Goal: Find contact information: Find contact information

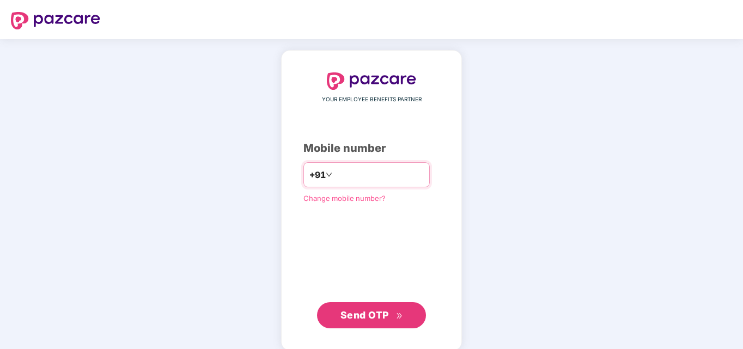
click at [347, 170] on input "number" at bounding box center [379, 174] width 89 height 17
type input "**********"
click at [360, 325] on button "Send OTP" at bounding box center [371, 316] width 109 height 26
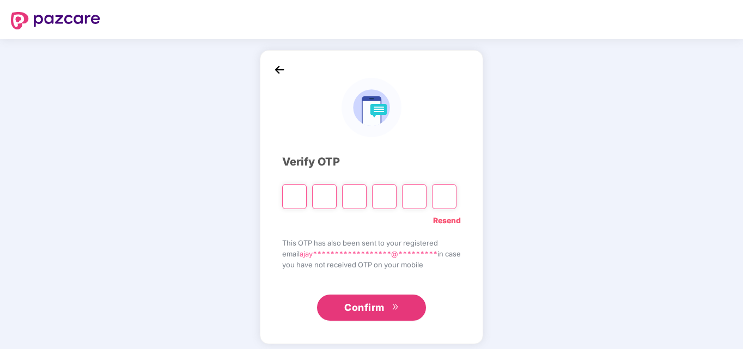
type input "*"
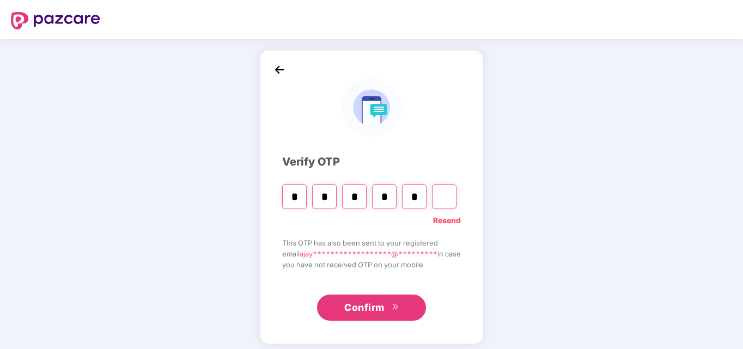
type input "*"
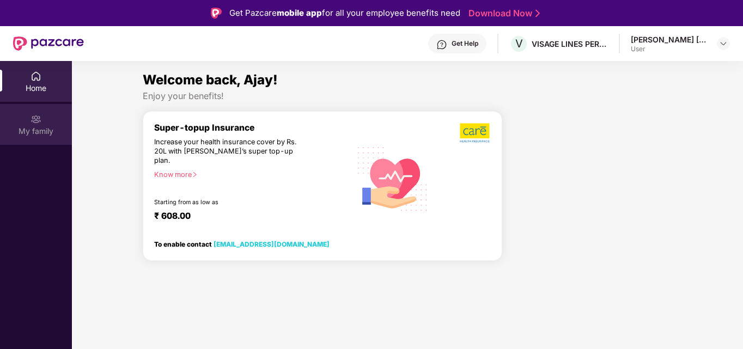
click at [43, 113] on div "My family" at bounding box center [36, 124] width 72 height 41
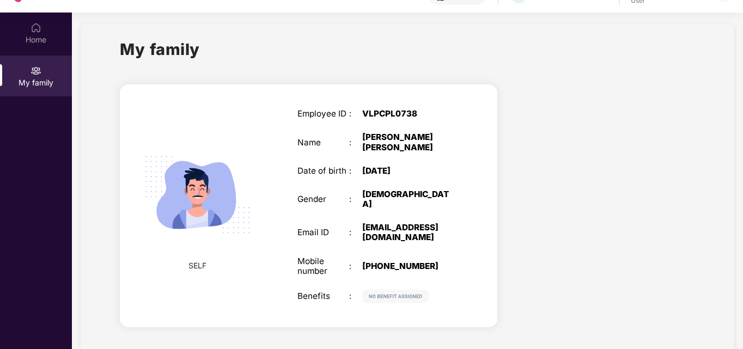
scroll to position [61, 0]
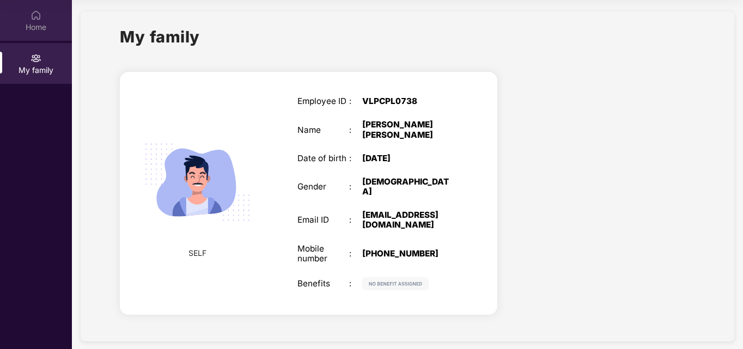
click at [37, 15] on img at bounding box center [36, 15] width 11 height 11
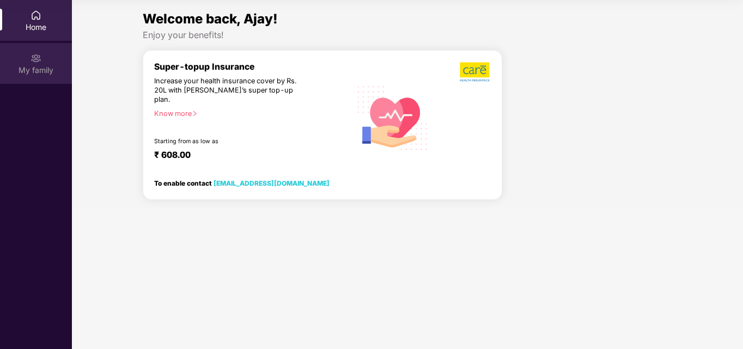
click at [40, 66] on div "My family" at bounding box center [36, 70] width 72 height 11
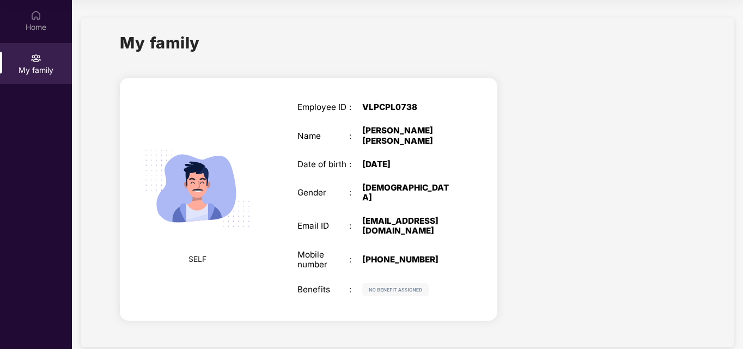
click at [404, 283] on img at bounding box center [395, 289] width 66 height 13
click at [402, 283] on img at bounding box center [395, 289] width 66 height 13
click at [214, 295] on div "SELF Employee ID : VLPCPL0738 Name : Ajay Sambhaji Kambale Date of birth : 16 S…" at bounding box center [309, 199] width 378 height 243
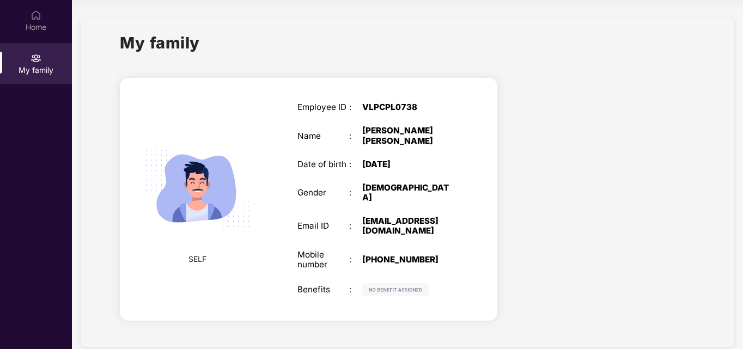
click at [214, 295] on div "SELF Employee ID : VLPCPL0738 Name : Ajay Sambhaji Kambale Date of birth : 16 S…" at bounding box center [309, 199] width 378 height 243
click at [40, 15] on img at bounding box center [36, 15] width 11 height 11
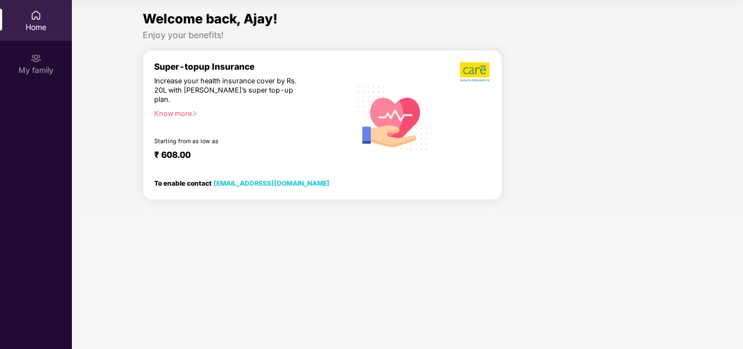
click at [501, 38] on div "Enjoy your benefits!" at bounding box center [408, 34] width 530 height 11
drag, startPoint x: 501, startPoint y: 38, endPoint x: 491, endPoint y: 40, distance: 11.1
click at [498, 39] on div "Enjoy your benefits!" at bounding box center [408, 34] width 530 height 11
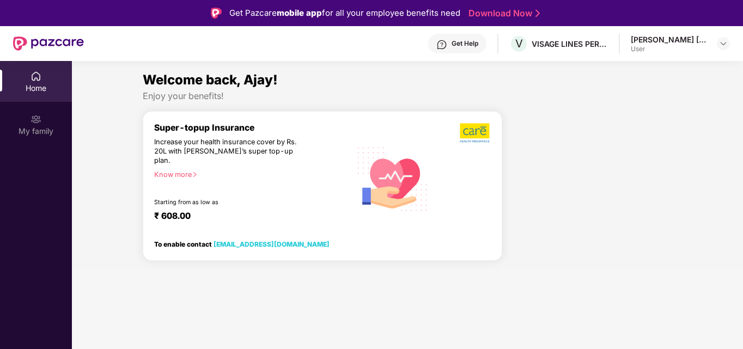
click at [459, 45] on div "Get Help" at bounding box center [465, 43] width 27 height 9
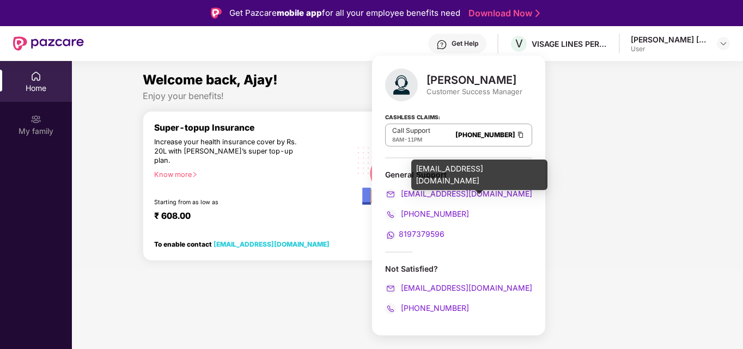
click at [449, 197] on span "support@pazcare.com" at bounding box center [466, 193] width 134 height 9
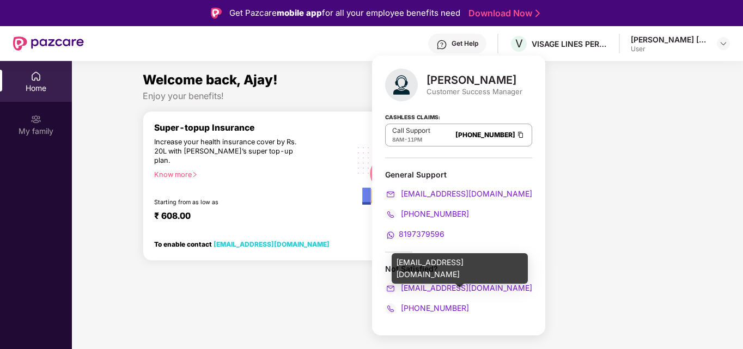
click at [462, 287] on span "siddharth.chauhan@pazcare.com" at bounding box center [466, 287] width 134 height 9
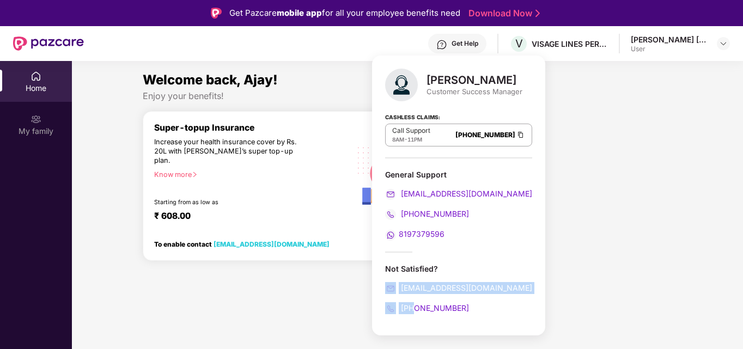
drag, startPoint x: 413, startPoint y: 301, endPoint x: 382, endPoint y: 289, distance: 33.8
click at [382, 289] on div "Siddharth Chauhan Customer Success Manager Cashless Claims: Call Support 8AM - …" at bounding box center [458, 196] width 173 height 280
copy div "siddharth.chauhan@pazcare.com +91"
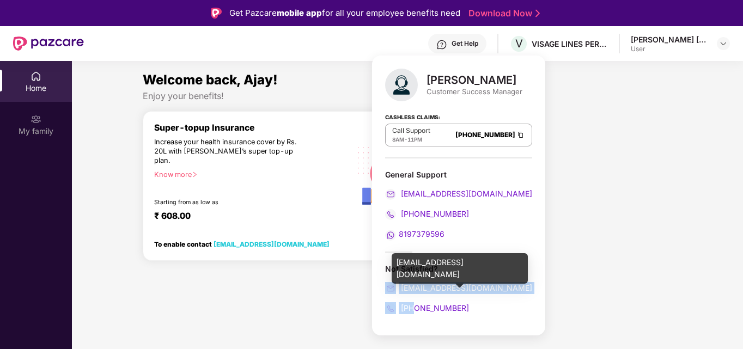
click at [452, 284] on span "siddharth.chauhan@pazcare.com" at bounding box center [466, 287] width 134 height 9
click at [428, 284] on span "siddharth.chauhan@pazcare.com" at bounding box center [466, 287] width 134 height 9
click at [480, 262] on div "siddharth.chauhan@pazcare.com" at bounding box center [460, 268] width 136 height 31
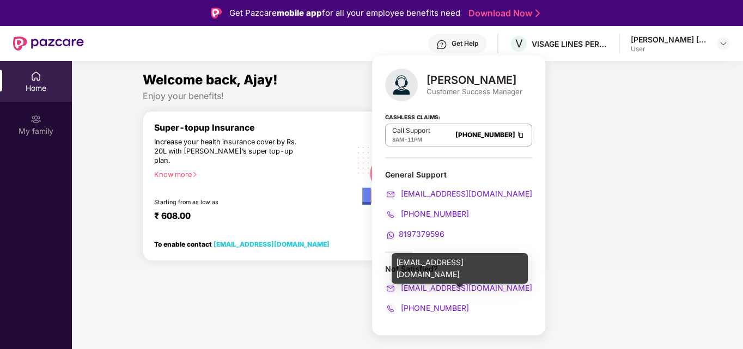
click at [480, 262] on div "siddharth.chauhan@pazcare.com" at bounding box center [460, 268] width 136 height 31
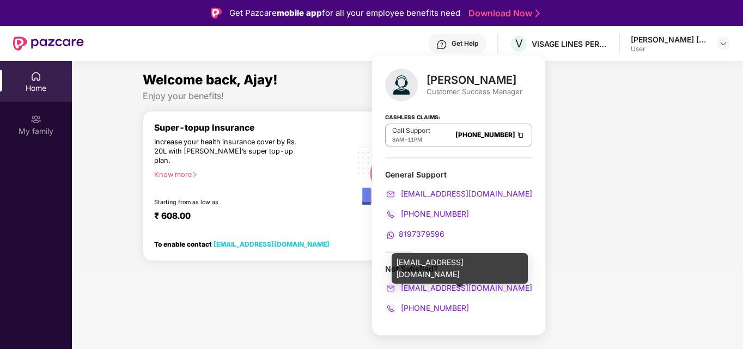
click at [480, 262] on div "siddharth.chauhan@pazcare.com" at bounding box center [460, 268] width 136 height 31
click at [479, 267] on div "siddharth.chauhan@pazcare.com" at bounding box center [460, 268] width 136 height 31
click at [427, 267] on div "siddharth.chauhan@pazcare.com" at bounding box center [460, 268] width 136 height 31
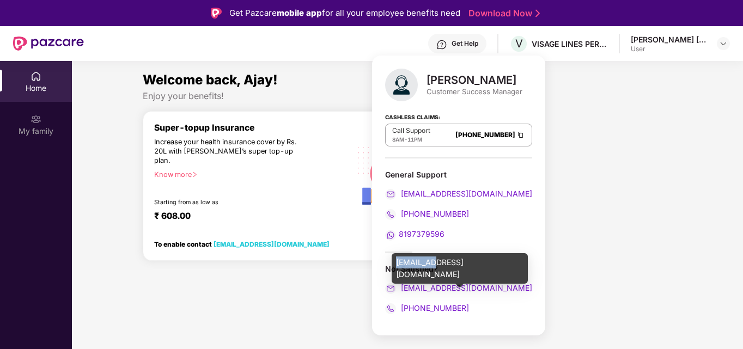
copy div "siddharth"
click at [443, 261] on div "siddharth.chauhan@pazcare.com" at bounding box center [460, 268] width 136 height 31
drag, startPoint x: 397, startPoint y: 264, endPoint x: 516, endPoint y: 261, distance: 118.3
click at [516, 261] on div "siddharth.chauhan@pazcare.com" at bounding box center [460, 268] width 136 height 31
click at [519, 260] on div "siddharth.chauhan@pazcare.com" at bounding box center [460, 268] width 136 height 31
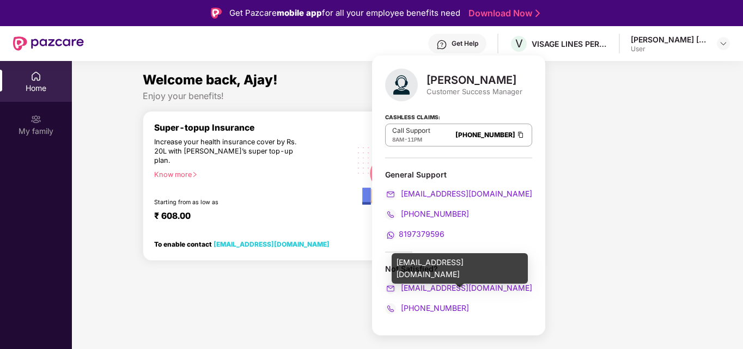
click at [519, 261] on div "siddharth.chauhan@pazcare.com" at bounding box center [460, 268] width 136 height 31
click at [397, 264] on div "siddharth.chauhan@pazcare.com" at bounding box center [460, 268] width 136 height 31
click at [407, 259] on div "siddharth.chauhan@pazcare.com" at bounding box center [460, 268] width 136 height 31
click at [396, 265] on div "siddharth.chauhan@pazcare.com" at bounding box center [460, 268] width 136 height 31
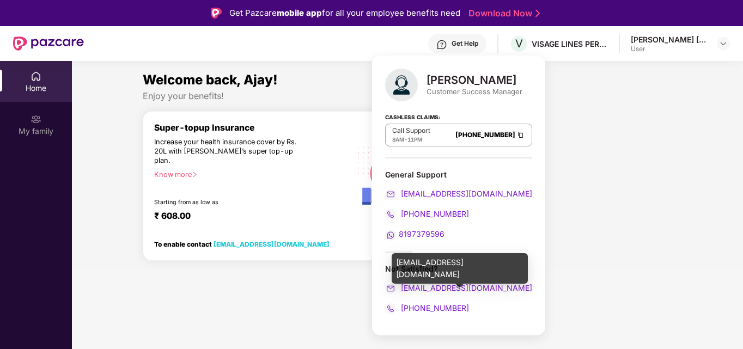
click at [396, 265] on div "siddharth.chauhan@pazcare.com" at bounding box center [460, 268] width 136 height 31
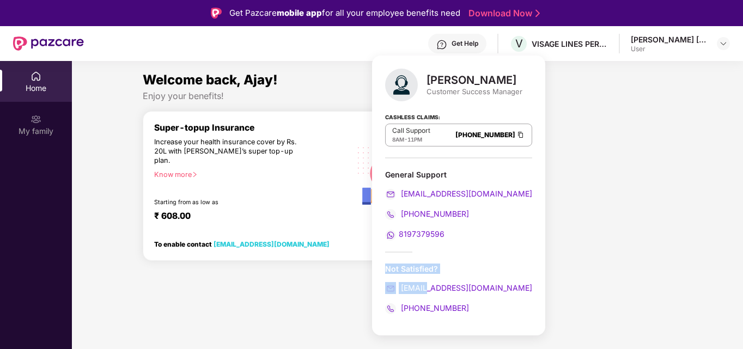
drag, startPoint x: 407, startPoint y: 250, endPoint x: 425, endPoint y: 285, distance: 39.0
click at [425, 285] on div "Siddharth Chauhan Customer Success Manager Cashless Claims: Call Support 8AM - …" at bounding box center [458, 196] width 173 height 280
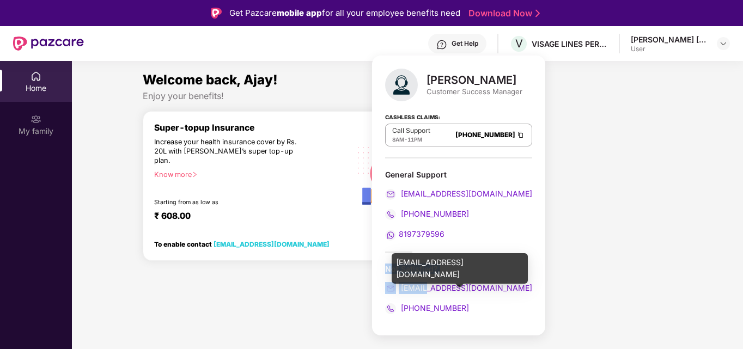
click at [425, 285] on span "siddharth.chauhan@pazcare.com" at bounding box center [466, 287] width 134 height 9
click at [439, 288] on span "siddharth.chauhan@pazcare.com" at bounding box center [466, 287] width 134 height 9
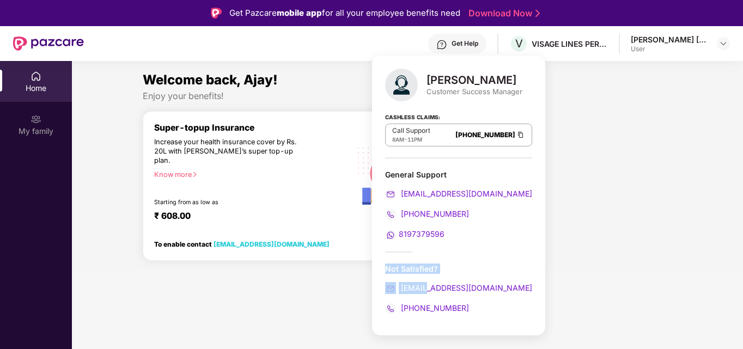
click at [475, 248] on div "Siddharth Chauhan Customer Success Manager Cashless Claims: Call Support 8AM - …" at bounding box center [458, 196] width 173 height 280
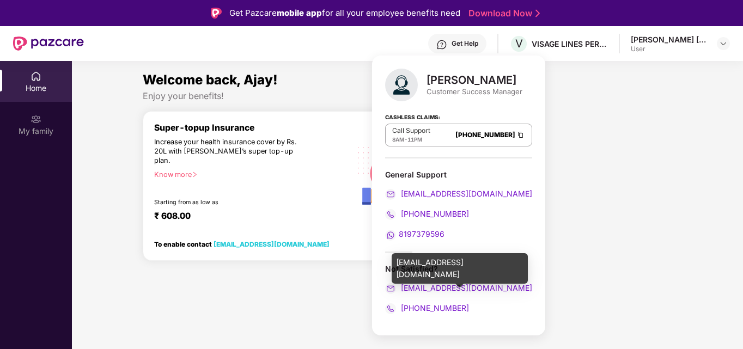
drag, startPoint x: 396, startPoint y: 264, endPoint x: 515, endPoint y: 264, distance: 118.3
click at [515, 264] on div "siddharth.chauhan@pazcare.com" at bounding box center [460, 268] width 136 height 31
copy body "support@pazcare.com siddharth.chauhan@pazcare.com"
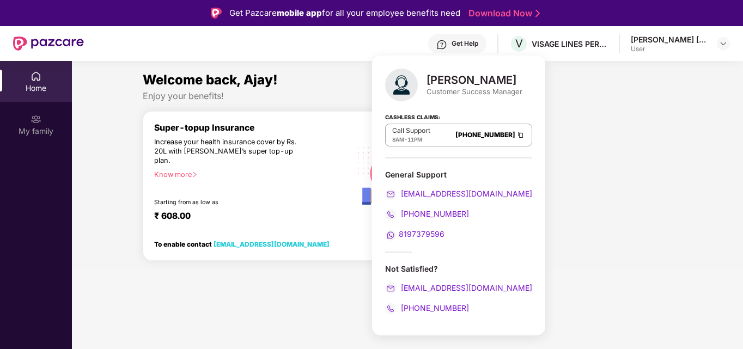
click at [572, 178] on div at bounding box center [592, 190] width 170 height 159
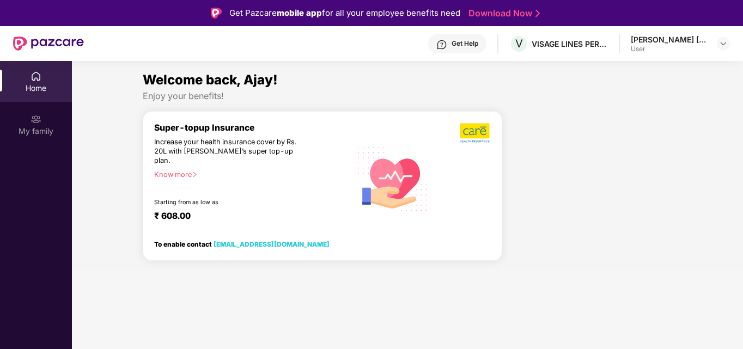
click at [457, 46] on div "Get Help" at bounding box center [465, 43] width 27 height 9
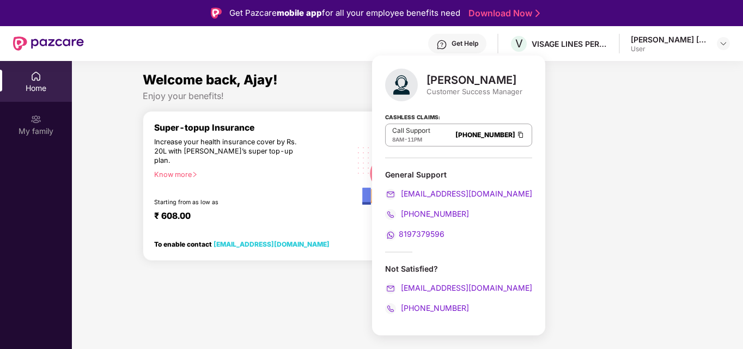
click at [595, 122] on div at bounding box center [592, 190] width 170 height 159
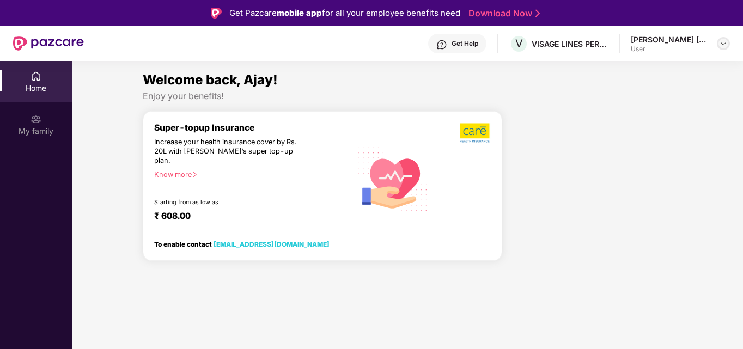
click at [722, 38] on div at bounding box center [723, 43] width 13 height 13
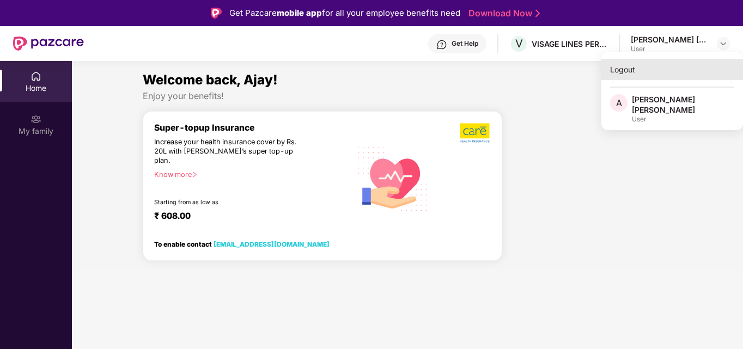
click at [626, 71] on div "Logout" at bounding box center [673, 69] width 142 height 21
